Goal: Task Accomplishment & Management: Manage account settings

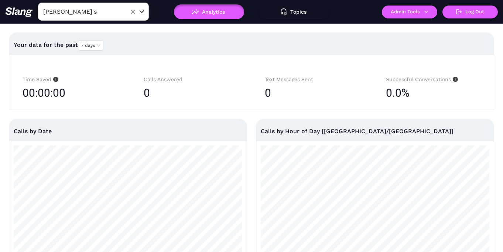
click at [101, 9] on input "[PERSON_NAME]'s" at bounding box center [81, 11] width 81 height 11
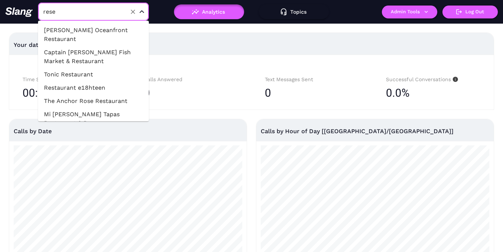
type input "[PERSON_NAME]"
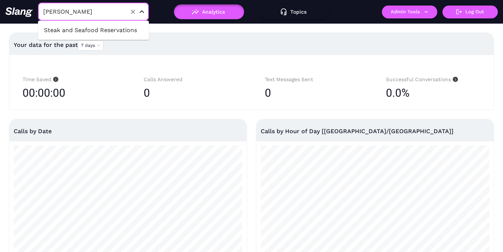
click at [109, 33] on li "Steak and Seafood Reservations" at bounding box center [93, 30] width 111 height 13
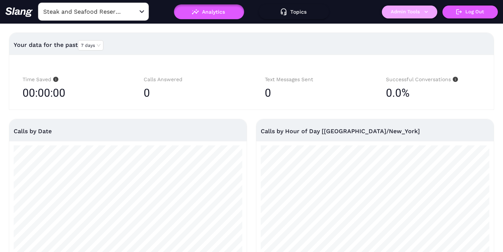
click at [406, 15] on button "Admin Tools" at bounding box center [409, 12] width 55 height 13
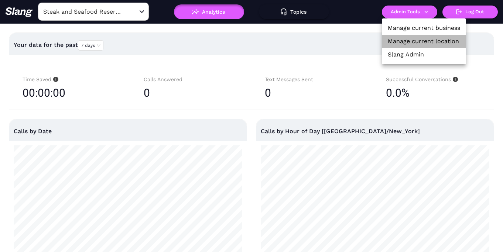
click at [404, 40] on link "Manage current location" at bounding box center [423, 41] width 71 height 9
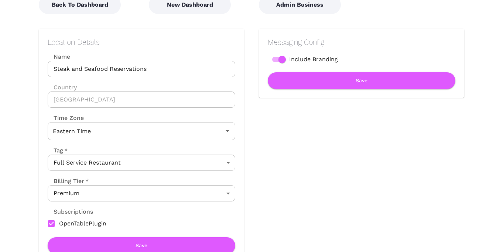
scroll to position [95, 0]
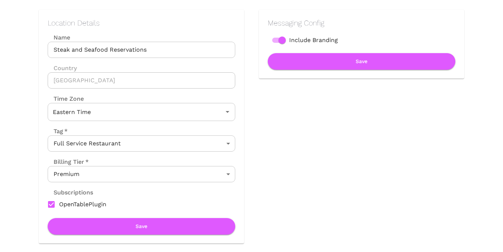
click at [191, 157] on body "Location Admin Page Steak and Seafood Reservations Back To Dashboard New Dashbo…" at bounding box center [251, 31] width 503 height 252
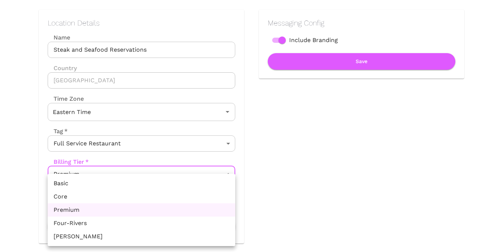
click at [176, 193] on li "Core" at bounding box center [142, 196] width 188 height 13
type input "Core"
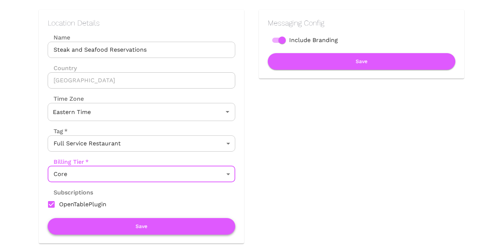
click at [144, 226] on button "Save" at bounding box center [142, 226] width 188 height 17
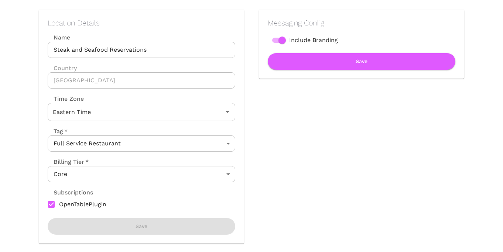
scroll to position [0, 0]
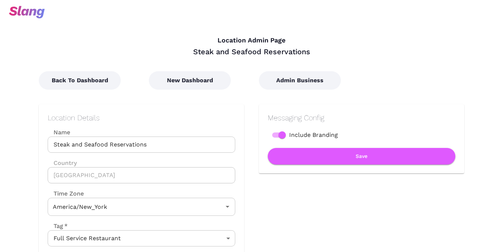
type input "Eastern Time"
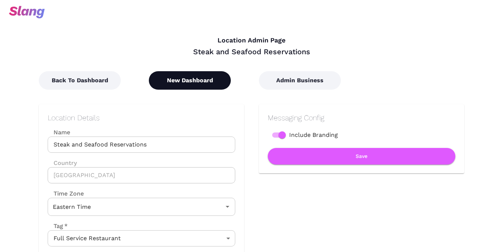
click at [176, 83] on button "New Dashboard" at bounding box center [190, 80] width 82 height 18
